Goal: Task Accomplishment & Management: Complete application form

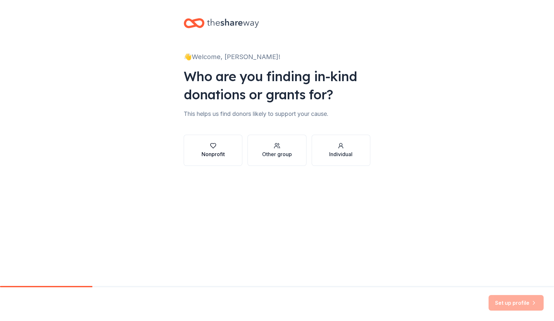
click at [212, 149] on div "Nonprofit" at bounding box center [213, 150] width 23 height 16
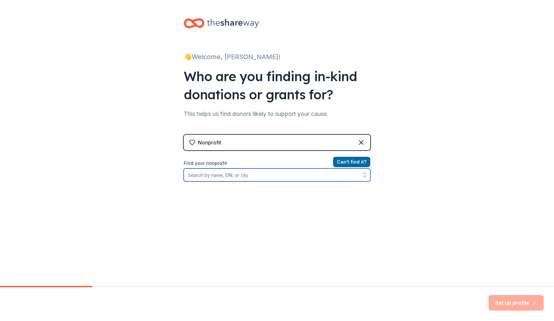
click at [251, 178] on input "Find your nonprofit" at bounding box center [277, 174] width 187 height 13
type input "t"
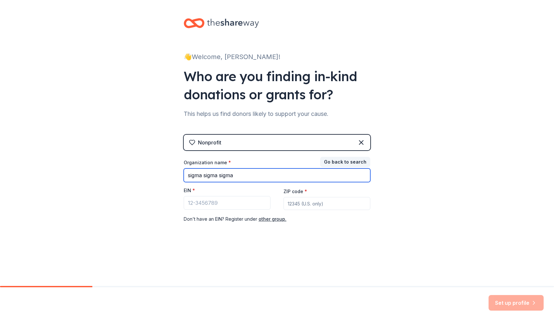
type input "sigma sigma sigma"
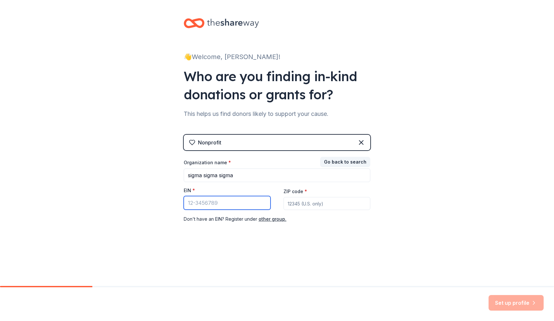
click at [213, 202] on input "EIN *" at bounding box center [227, 203] width 87 height 14
click at [249, 1] on div "👋 Welcome, [PERSON_NAME]! Who are you finding in-kind donations or grants for? …" at bounding box center [277, 133] width 208 height 267
click at [231, 205] on input "EIN *" at bounding box center [227, 203] width 87 height 14
paste input "[US_EMPLOYER_IDENTIFICATION_NUMBER]"
type input "[US_EMPLOYER_IDENTIFICATION_NUMBER]"
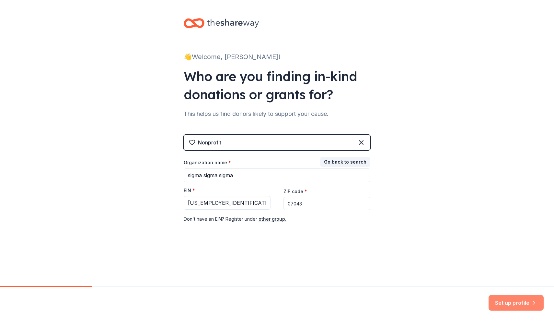
type input "07043"
click at [525, 301] on button "Set up profile" at bounding box center [516, 303] width 55 height 16
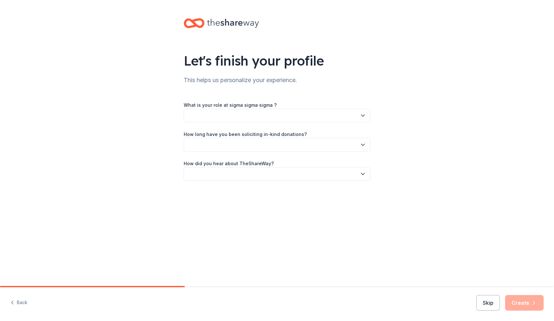
click at [306, 112] on button "button" at bounding box center [277, 116] width 187 height 14
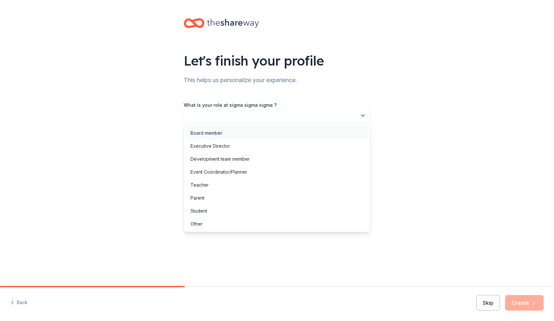
click at [313, 133] on div "Board member" at bounding box center [277, 132] width 184 height 13
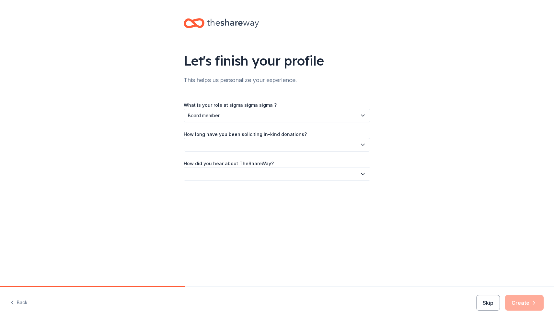
click at [290, 148] on button "button" at bounding box center [277, 145] width 187 height 14
click at [267, 175] on div "1 to 2 years" at bounding box center [277, 175] width 184 height 13
click at [267, 174] on button "button" at bounding box center [277, 174] width 187 height 14
click at [260, 209] on div "Online search" at bounding box center [277, 204] width 184 height 13
click at [522, 302] on button "Create" at bounding box center [525, 303] width 39 height 16
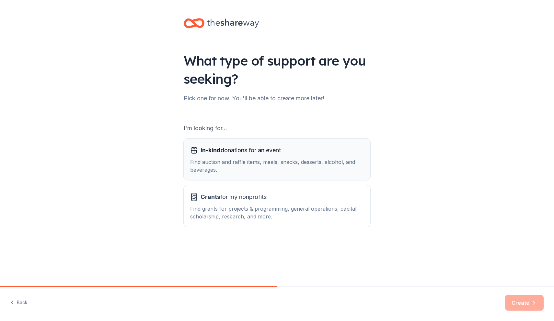
click at [281, 163] on div "Find auction and raffle items, meals, snacks, desserts, alcohol, and beverages." at bounding box center [277, 166] width 174 height 16
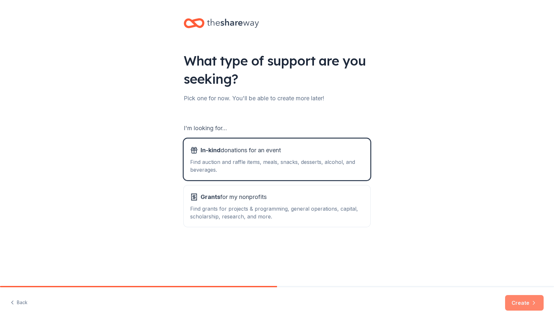
click at [528, 301] on button "Create" at bounding box center [525, 303] width 39 height 16
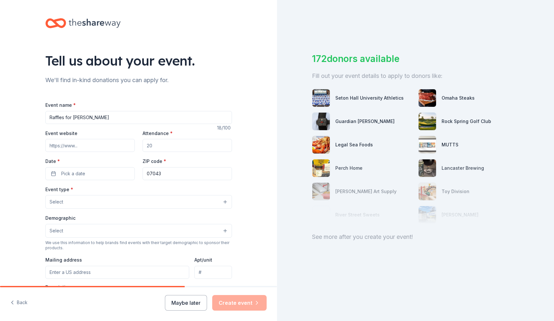
type input "Raffles for [PERSON_NAME]"
click at [119, 141] on input "Event website" at bounding box center [89, 145] width 89 height 13
click at [170, 149] on input "Attendance *" at bounding box center [187, 145] width 89 height 13
type input "200"
click at [77, 172] on span "Pick a date" at bounding box center [73, 174] width 24 height 8
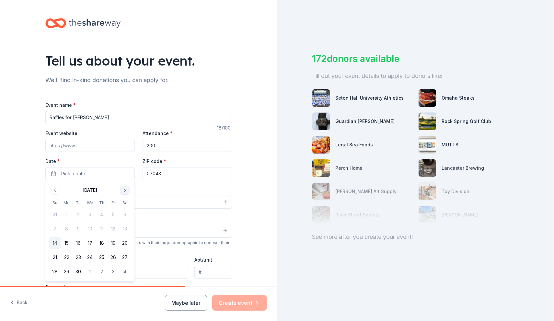
click at [126, 192] on button "Go to next month" at bounding box center [125, 189] width 9 height 9
click at [53, 255] on button "16" at bounding box center [55, 257] width 12 height 12
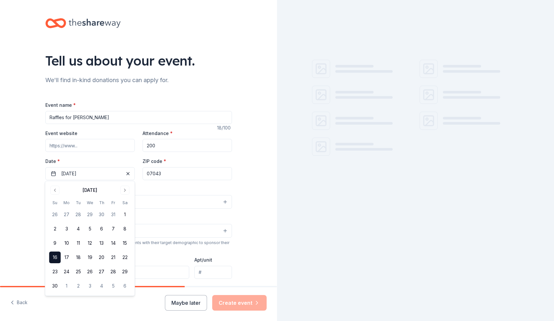
click at [247, 187] on div "Tell us about your event. We'll find in-kind donations you can apply for. Event…" at bounding box center [138, 216] width 277 height 432
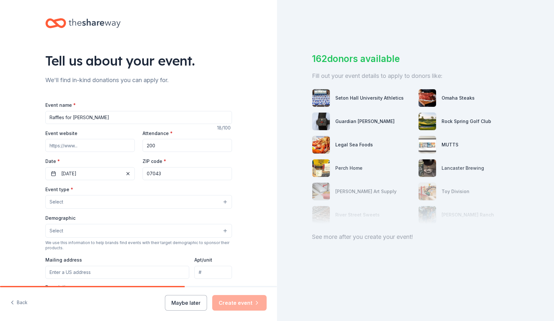
click at [126, 201] on button "Select" at bounding box center [138, 202] width 187 height 14
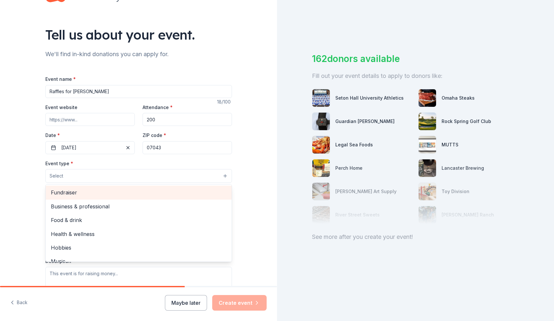
click at [146, 195] on span "Fundraiser" at bounding box center [139, 192] width 176 height 8
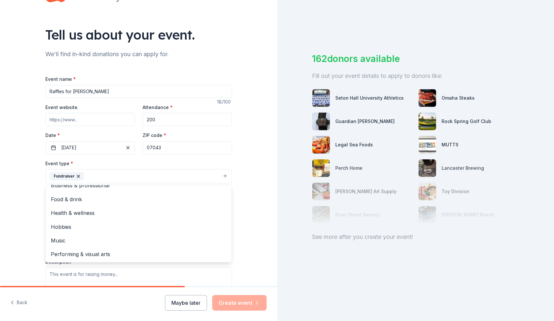
scroll to position [7, 0]
click at [264, 165] on div "Tell us about your event. We'll find in-kind donations you can apply for. Event…" at bounding box center [138, 190] width 277 height 432
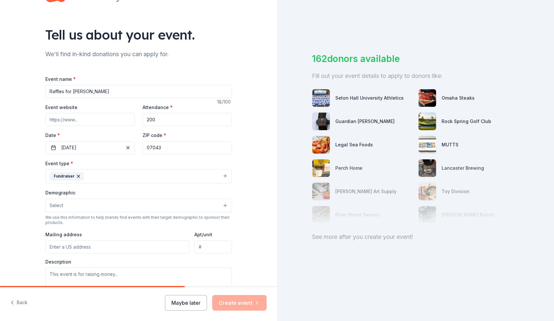
click at [126, 207] on button "Select" at bounding box center [138, 205] width 187 height 14
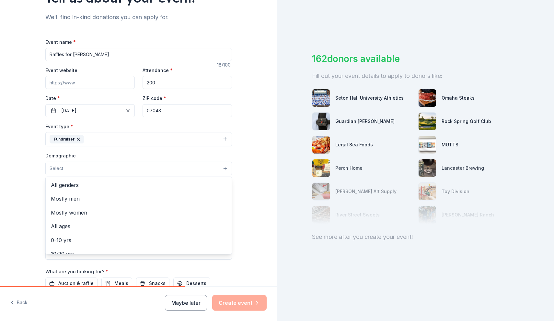
scroll to position [73, 0]
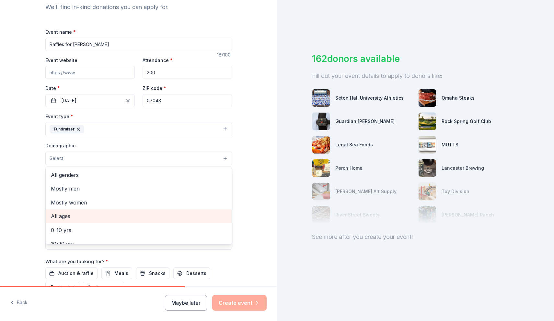
click at [121, 216] on span "All ages" at bounding box center [139, 216] width 176 height 8
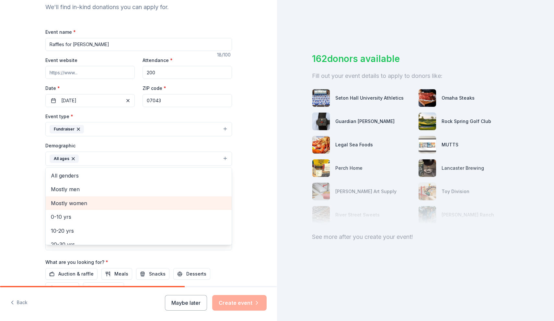
drag, startPoint x: 184, startPoint y: 219, endPoint x: 259, endPoint y: 147, distance: 104.3
click at [259, 147] on div "Tell us about your event. We'll find in-kind donations you can apply for. Event…" at bounding box center [138, 143] width 277 height 433
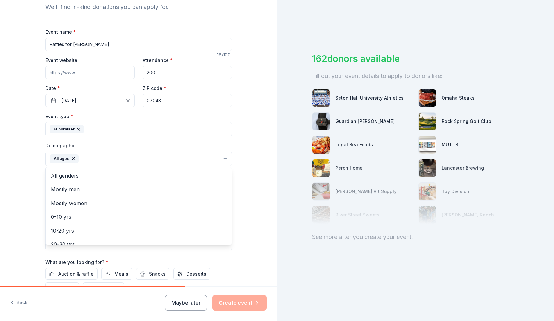
click at [259, 147] on div "Tell us about your event. We'll find in-kind donations you can apply for. Event…" at bounding box center [138, 143] width 277 height 433
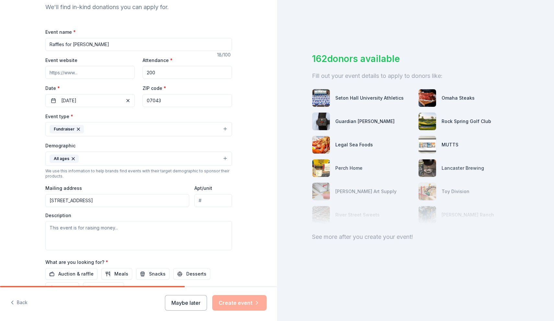
type input "[STREET_ADDRESS]"
click at [163, 226] on textarea at bounding box center [138, 235] width 187 height 29
paste textarea "Lore ipsu, dol sitamet conse a elitse doei temporinci utlabo Etdolor mag Aliqua…"
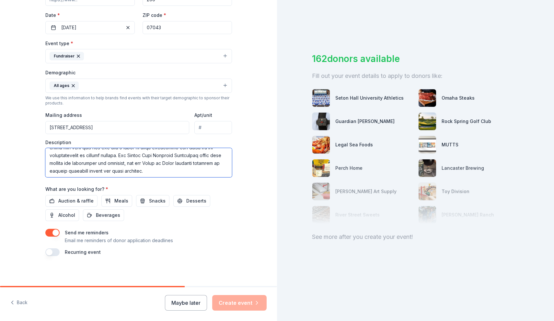
scroll to position [146, 0]
type textarea "Lore ipsu, dol sitamet conse a elitse doei temporinci utlabo Etdolor mag Aliqua…"
click at [80, 199] on span "Auction & raffle" at bounding box center [75, 201] width 35 height 8
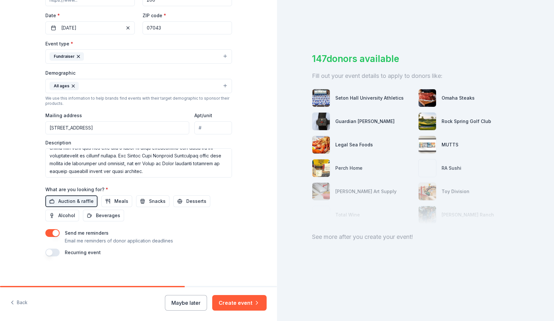
scroll to position [137, 0]
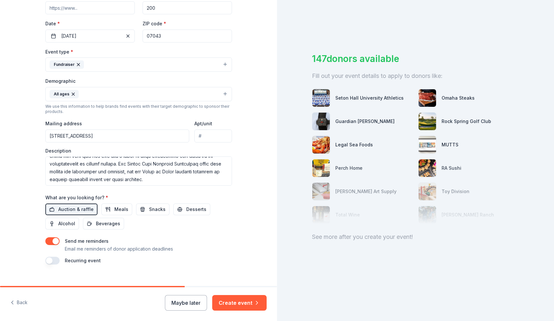
click at [79, 242] on label "Send me reminders" at bounding box center [87, 241] width 44 height 6
click at [45, 240] on button "button" at bounding box center [52, 241] width 14 height 8
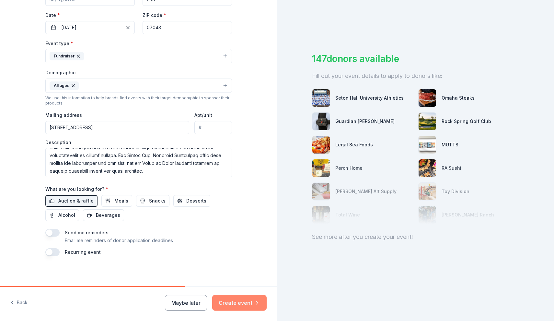
scroll to position [146, 0]
click at [244, 301] on button "Create event" at bounding box center [239, 303] width 54 height 16
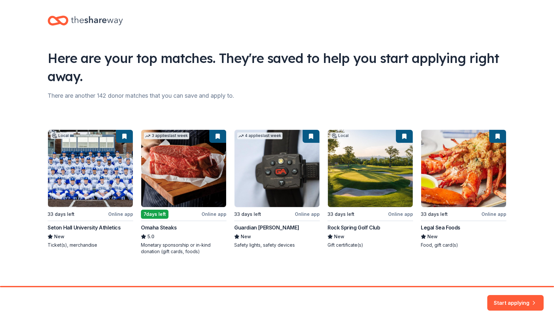
scroll to position [3, 0]
click at [529, 301] on button "Start applying" at bounding box center [516, 299] width 56 height 16
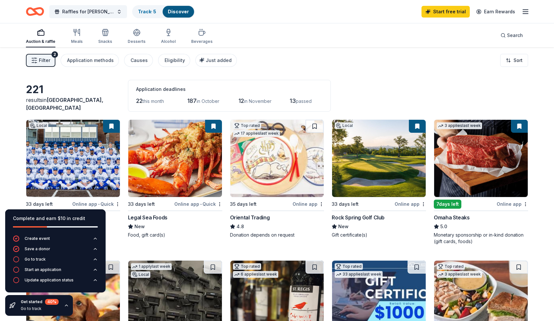
click at [499, 172] on img at bounding box center [482, 158] width 94 height 77
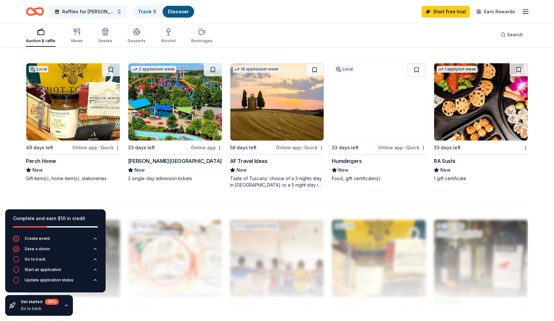
scroll to position [479, 0]
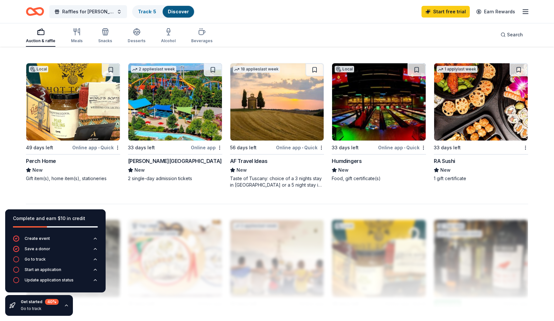
click at [181, 128] on img at bounding box center [175, 101] width 94 height 77
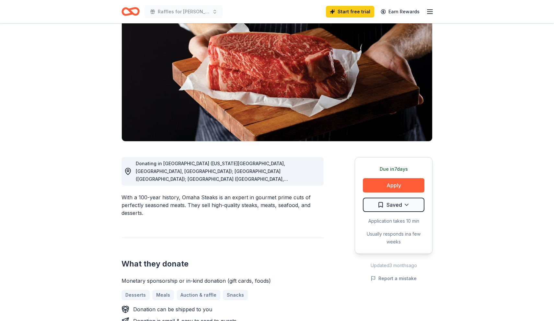
scroll to position [62, 0]
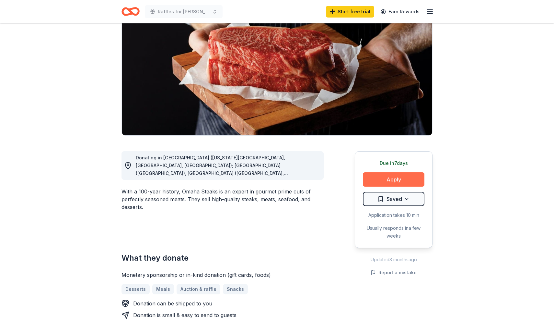
click at [391, 183] on button "Apply" at bounding box center [394, 179] width 62 height 14
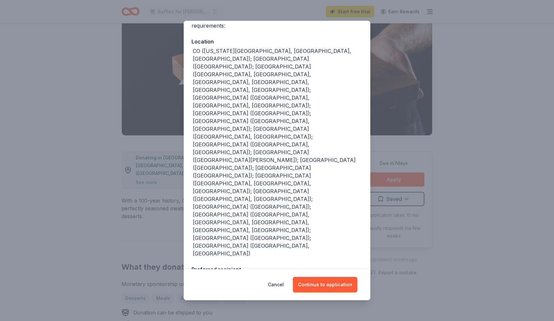
scroll to position [61, 0]
click at [325, 284] on button "Continue to application" at bounding box center [325, 285] width 65 height 16
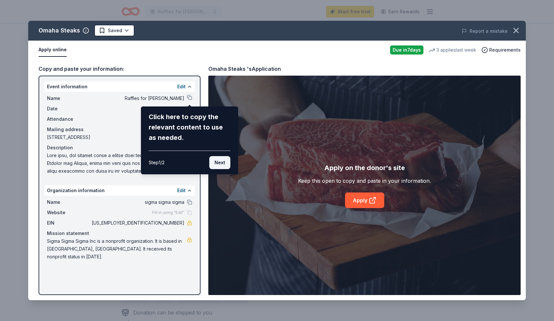
click at [218, 162] on button "Next" at bounding box center [219, 162] width 21 height 13
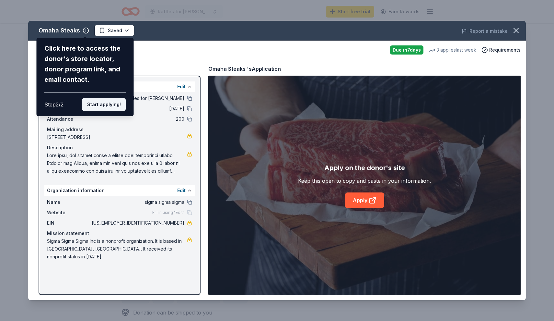
click at [111, 98] on button "Start applying!" at bounding box center [104, 104] width 44 height 13
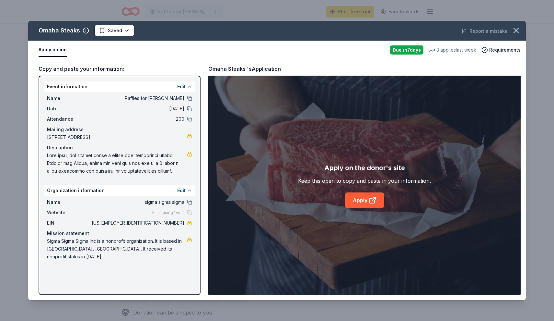
click at [49, 51] on button "Apply online" at bounding box center [53, 50] width 28 height 14
click at [375, 205] on link "Apply" at bounding box center [364, 200] width 39 height 16
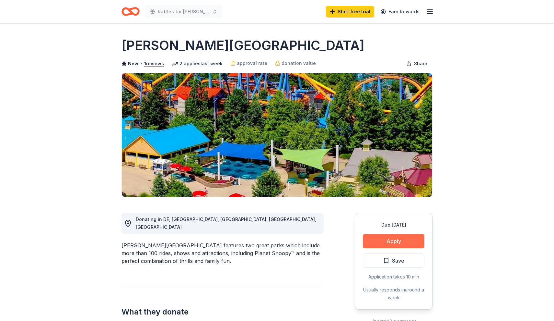
click at [394, 237] on button "Apply" at bounding box center [394, 241] width 62 height 14
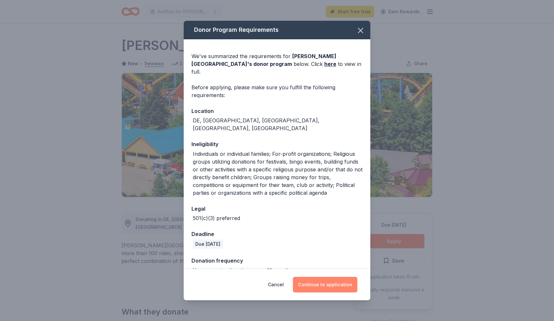
click at [320, 284] on button "Continue to application" at bounding box center [325, 285] width 65 height 16
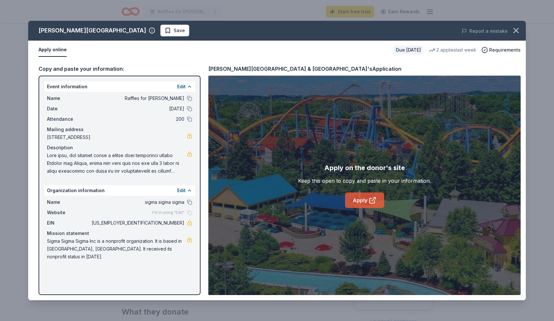
click at [377, 204] on link "Apply" at bounding box center [364, 200] width 39 height 16
